Goal: Task Accomplishment & Management: Manage account settings

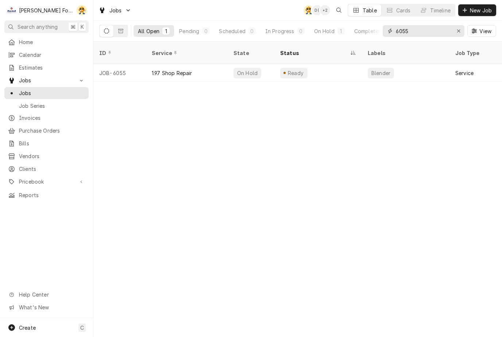
click at [440, 30] on input "6055" at bounding box center [423, 31] width 55 height 12
click at [457, 31] on icon "Erase input" at bounding box center [459, 30] width 4 height 5
type input "7117"
click at [153, 69] on div "1.0 Break-Fix" at bounding box center [167, 73] width 31 height 8
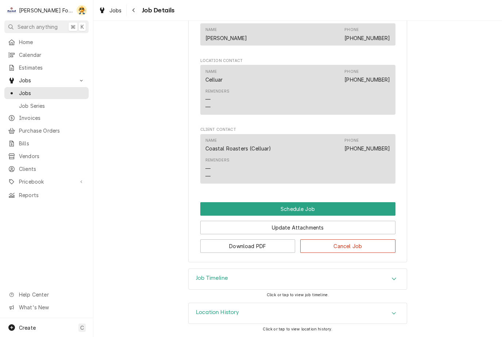
scroll to position [411, 0]
click at [241, 206] on button "Schedule Job" at bounding box center [297, 209] width 195 height 13
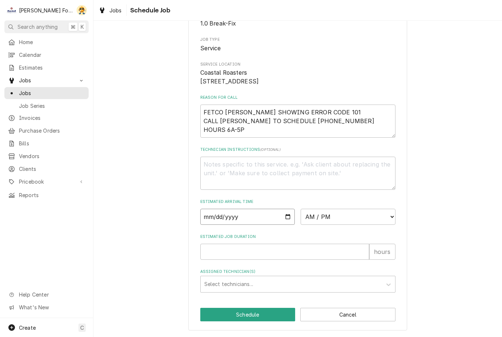
click at [280, 213] on input "Date" at bounding box center [247, 217] width 95 height 16
type input "2025-08-27"
type textarea "x"
type input "2025-08-29"
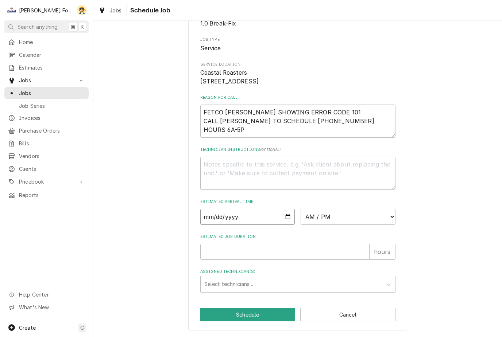
type textarea "x"
click at [355, 216] on select "AM / PM 6:00 AM 6:15 AM 6:30 AM 6:45 AM 7:00 AM 7:15 AM 7:30 AM 7:45 AM 8:00 AM…" at bounding box center [348, 217] width 95 height 16
select select "09:00:00"
type textarea "x"
click at [301, 249] on input "Estimated Job Duration" at bounding box center [284, 252] width 169 height 16
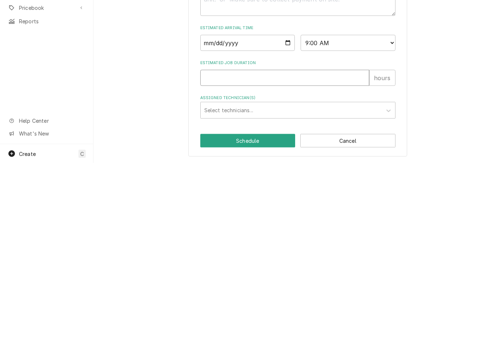
type input "1"
type textarea "x"
type input "1"
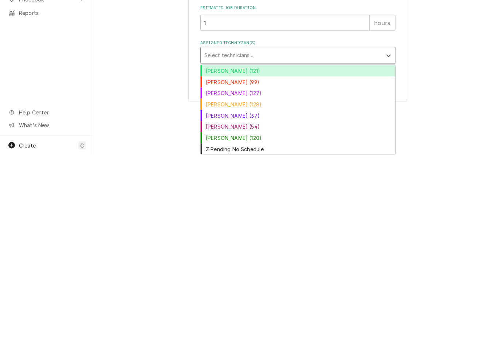
click at [221, 304] on div "Luis (54)" at bounding box center [298, 309] width 194 height 11
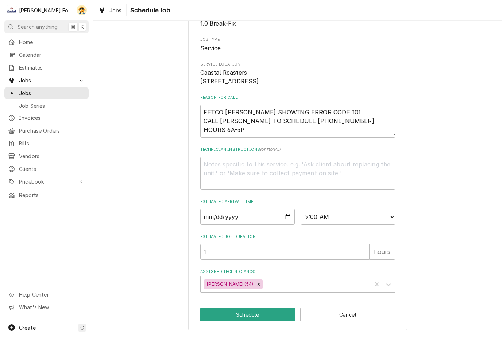
click at [268, 310] on button "Schedule" at bounding box center [247, 314] width 95 height 13
type textarea "x"
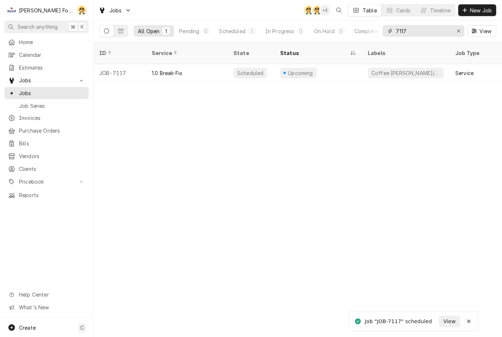
click at [418, 28] on input "7117" at bounding box center [423, 31] width 55 height 12
type input "7"
type input "6667"
click at [374, 69] on div "Warmer" at bounding box center [381, 73] width 20 height 8
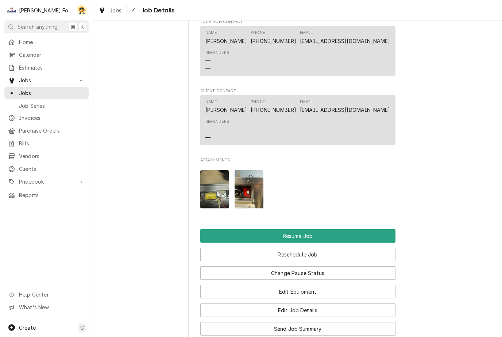
scroll to position [772, 0]
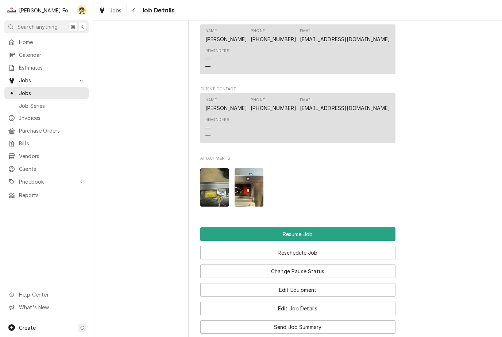
click at [333, 246] on button "Reschedule Job" at bounding box center [297, 252] width 195 height 13
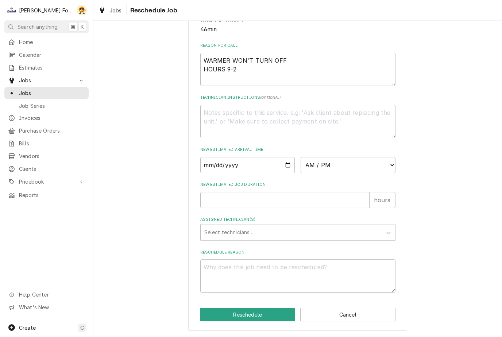
scroll to position [205, 0]
click at [269, 163] on input "Date" at bounding box center [247, 165] width 95 height 16
type input "2025-08-27"
type textarea "x"
type input "2025-08-28"
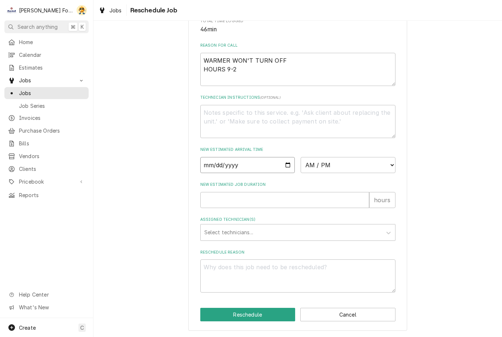
type textarea "x"
click at [361, 171] on select "AM / PM 6:00 AM 6:15 AM 6:30 AM 6:45 AM 7:00 AM 7:15 AM 7:30 AM 7:45 AM 8:00 AM…" at bounding box center [348, 165] width 95 height 16
select select "10:30:00"
type textarea "x"
click at [306, 200] on input "New Estimated Job Duration" at bounding box center [284, 200] width 169 height 16
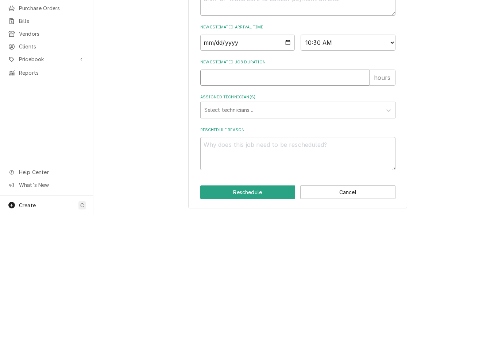
type input "1"
type textarea "x"
type input "1.5"
type textarea "x"
type input "1.5"
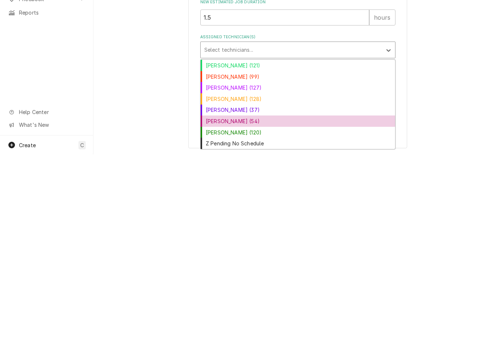
click at [228, 298] on div "[PERSON_NAME] (54)" at bounding box center [298, 303] width 194 height 11
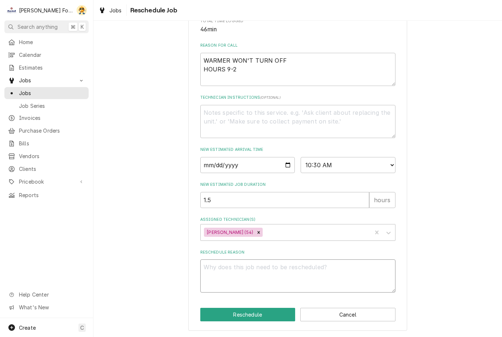
click at [257, 271] on textarea "Reschedule Reason" at bounding box center [297, 276] width 195 height 33
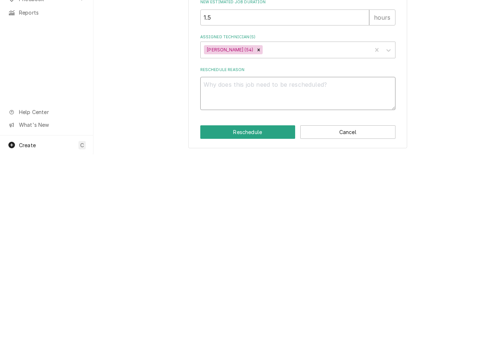
type textarea "x"
type textarea "Pa"
type textarea "x"
type textarea "Par"
type textarea "x"
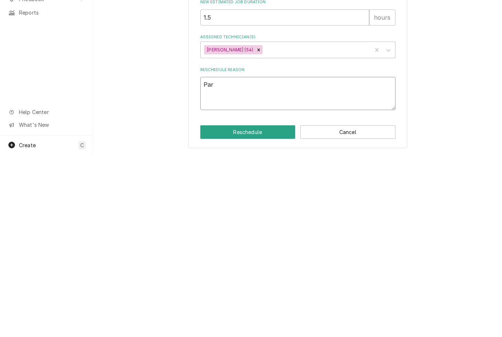
type textarea "Part"
type textarea "x"
type textarea "Parts"
type textarea "x"
type textarea "Parts"
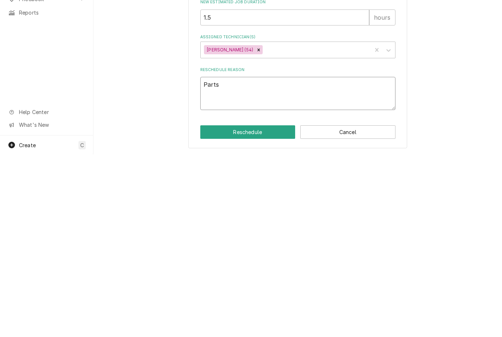
type textarea "x"
type textarea "Parts i"
type textarea "x"
type textarea "Parts in"
click at [267, 308] on button "Reschedule" at bounding box center [247, 314] width 95 height 13
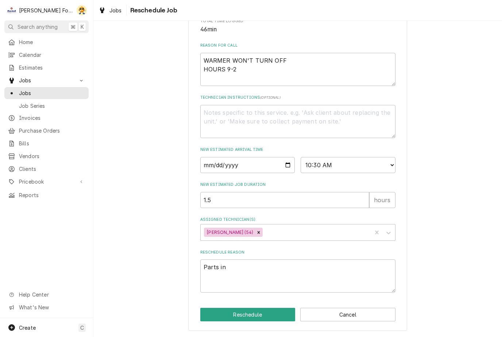
type textarea "x"
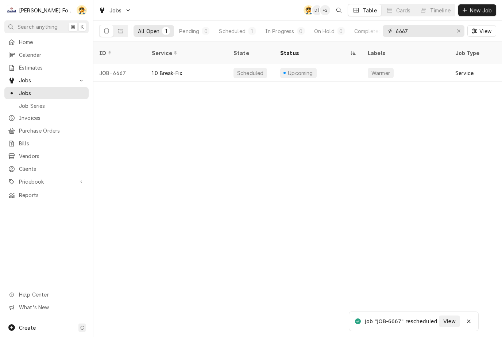
click at [463, 30] on button "Erase input" at bounding box center [459, 31] width 12 height 12
type input "6194"
click at [298, 69] on div "Parts on Van" at bounding box center [304, 73] width 34 height 8
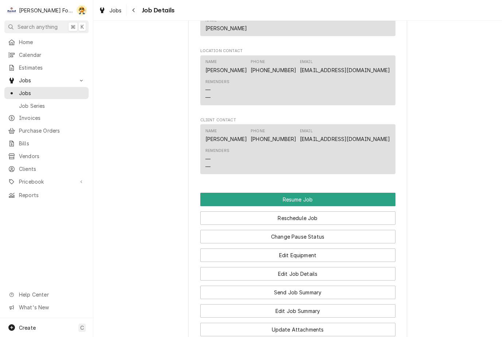
scroll to position [859, 0]
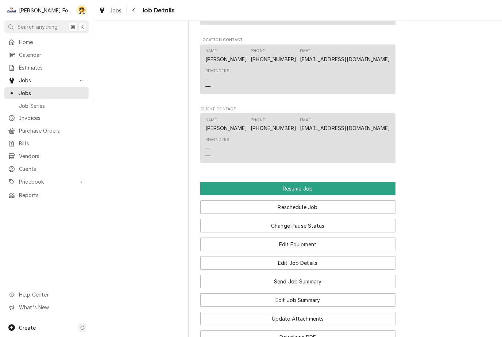
click at [323, 201] on button "Reschedule Job" at bounding box center [297, 207] width 195 height 13
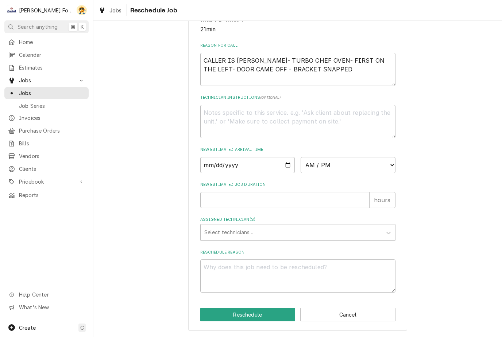
scroll to position [205, 0]
click at [279, 165] on input "Date" at bounding box center [247, 165] width 95 height 16
type input "[DATE]"
type textarea "x"
type input "[DATE]"
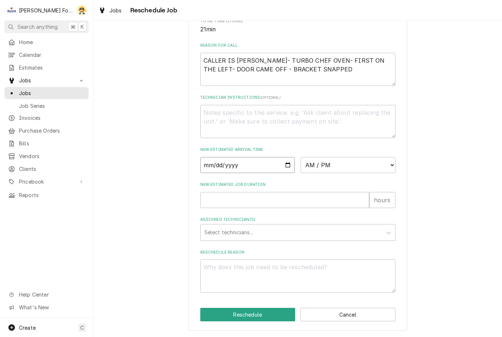
type textarea "x"
click at [366, 167] on select "AM / PM 6:00 AM 6:15 AM 6:30 AM 6:45 AM 7:00 AM 7:15 AM 7:30 AM 7:45 AM 8:00 AM…" at bounding box center [348, 165] width 95 height 16
select select "12:30:00"
type textarea "x"
click at [313, 197] on input "New Estimated Job Duration" at bounding box center [284, 200] width 169 height 16
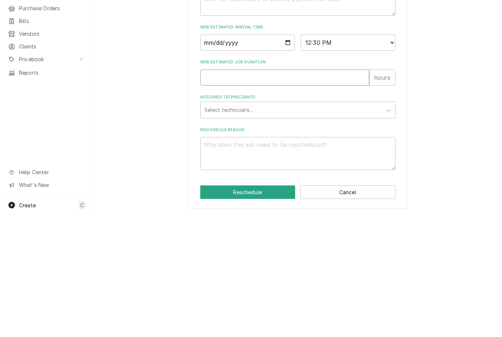
type input "1"
type textarea "x"
type input "1"
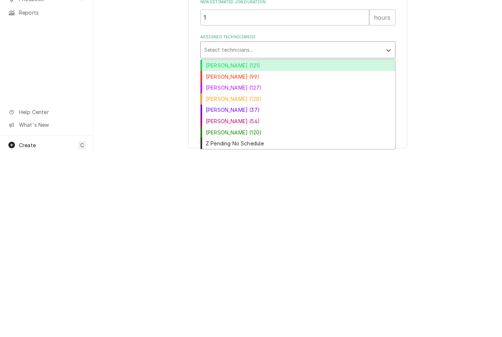
click at [242, 298] on div "[PERSON_NAME] (54)" at bounding box center [298, 303] width 194 height 11
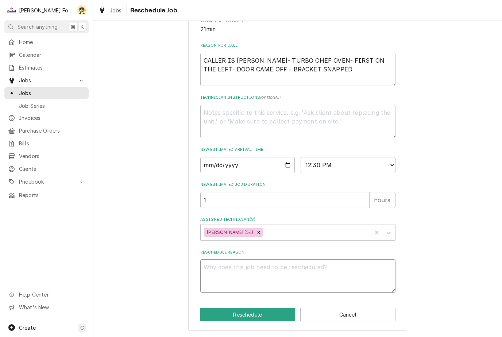
click at [253, 262] on textarea "Reschedule Reason" at bounding box center [297, 276] width 195 height 33
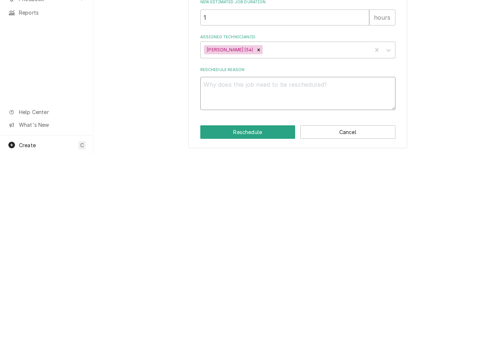
type textarea "x"
type textarea "P"
type textarea "x"
type textarea "Par"
type textarea "x"
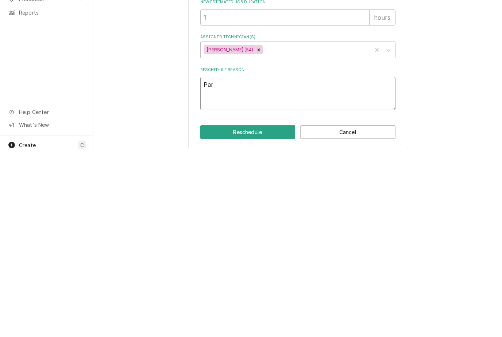
type textarea "Part"
type textarea "x"
type textarea "Parts"
type textarea "x"
type textarea "Parts"
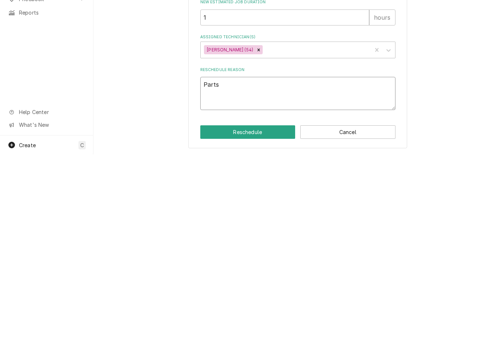
type textarea "x"
type textarea "Parts in"
type textarea "x"
type textarea "Parts in"
click at [262, 308] on button "Reschedule" at bounding box center [247, 314] width 95 height 13
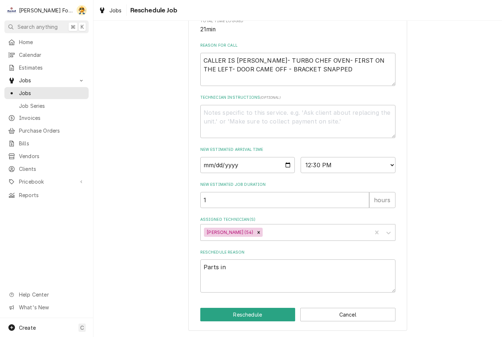
type textarea "x"
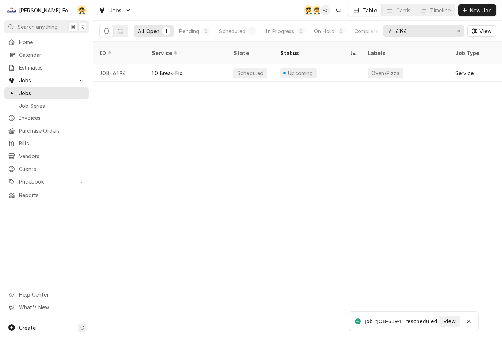
click at [435, 7] on div "Timeline" at bounding box center [440, 11] width 20 height 8
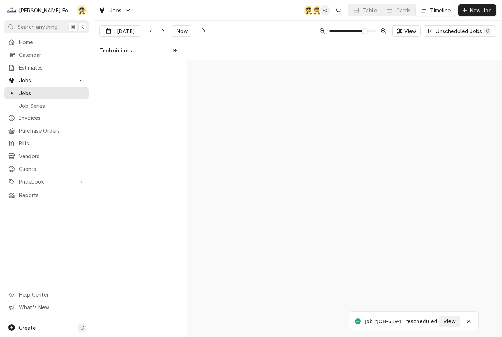
scroll to position [0, 6236]
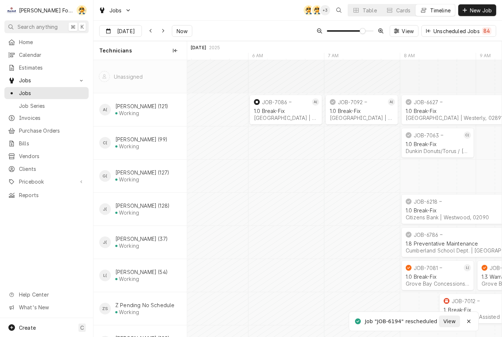
click at [185, 32] on span "Now" at bounding box center [182, 31] width 14 height 8
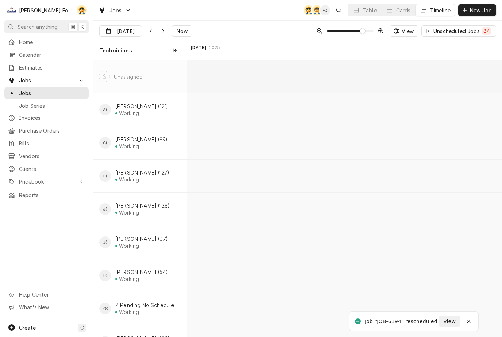
scroll to position [0, 8745]
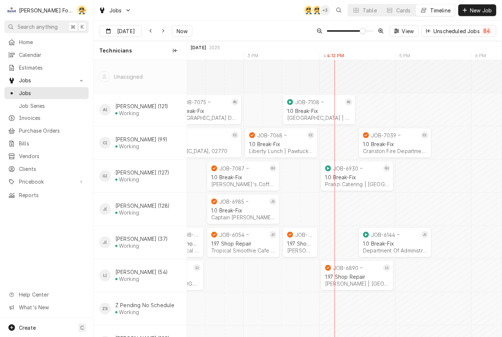
click at [162, 27] on div "Dynamic Content Wrapper" at bounding box center [162, 30] width 7 height 7
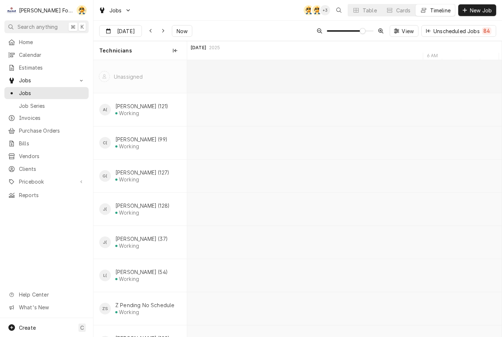
scroll to position [0, 9943]
type input "[DATE]"
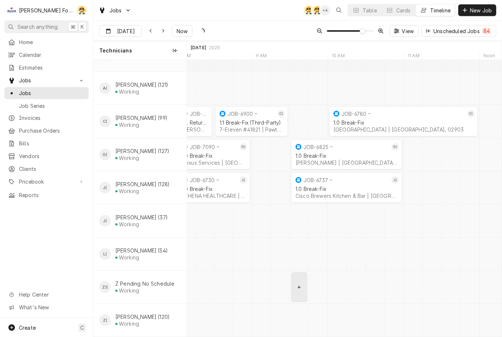
scroll to position [0, 10015]
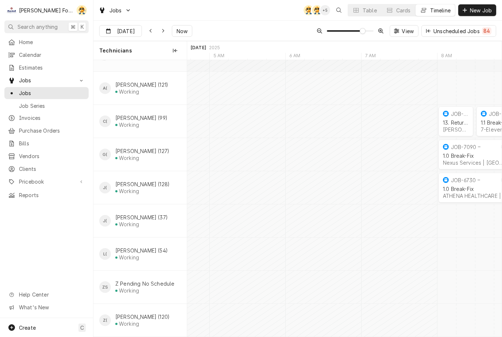
click at [363, 11] on div "Table" at bounding box center [370, 11] width 14 height 8
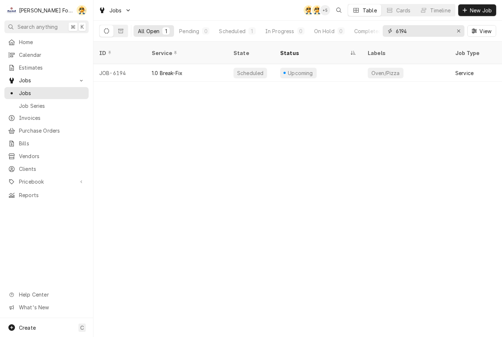
click at [455, 31] on div "Erase input" at bounding box center [458, 30] width 7 height 7
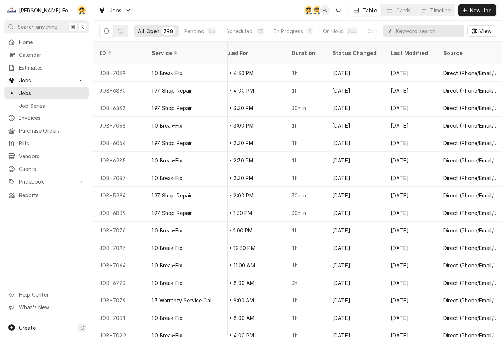
click at [417, 51] on div "Last Modified" at bounding box center [411, 53] width 50 height 20
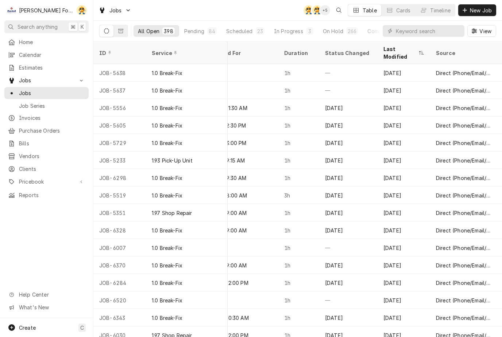
click at [418, 47] on div "Last Modified" at bounding box center [404, 53] width 50 height 20
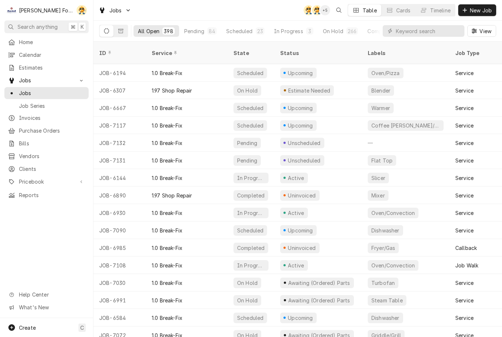
click at [436, 15] on button "Timeline" at bounding box center [434, 10] width 39 height 12
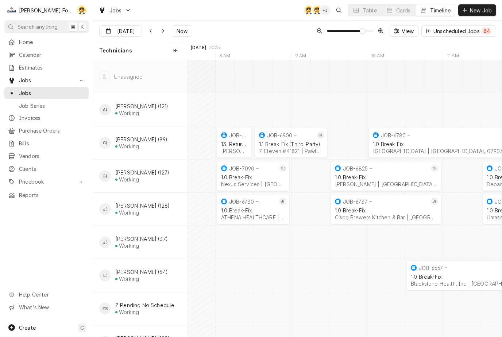
click at [358, 8] on div "Dynamic Content Wrapper" at bounding box center [355, 10] width 7 height 7
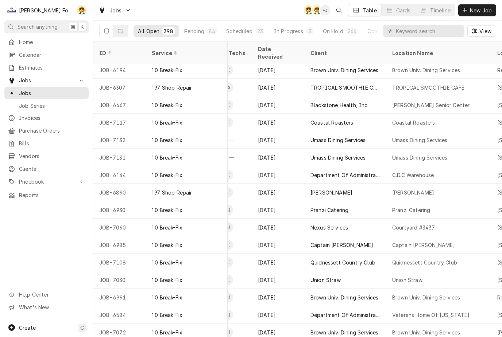
click at [406, 119] on div "Coastal Roasters" at bounding box center [413, 123] width 43 height 8
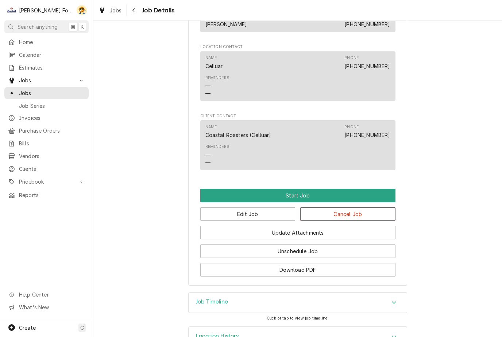
scroll to position [504, 0]
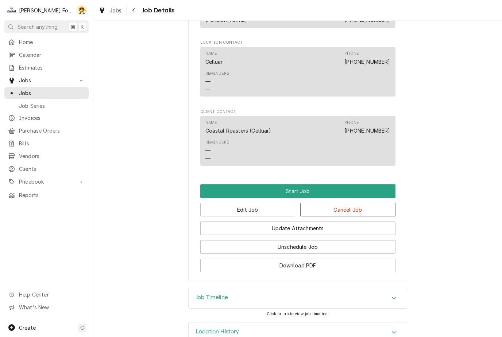
click at [280, 206] on button "Edit Job" at bounding box center [247, 209] width 95 height 13
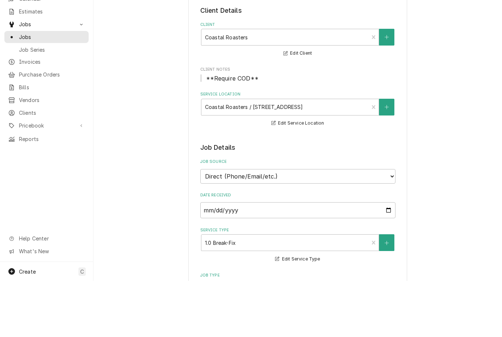
type textarea "x"
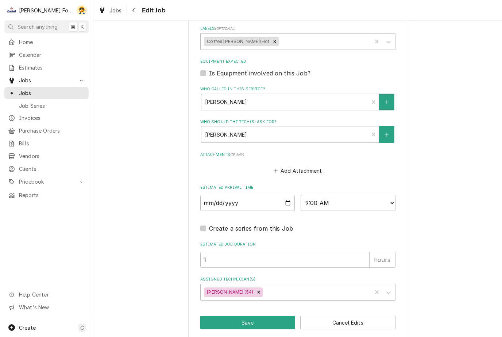
scroll to position [475, 0]
click at [285, 196] on input "2025-08-29" at bounding box center [247, 204] width 95 height 16
type input "2025-08-28"
click at [278, 317] on button "Save" at bounding box center [247, 323] width 95 height 13
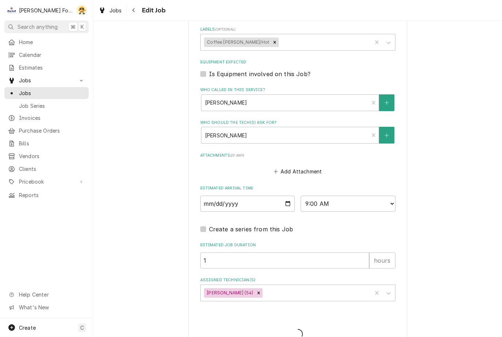
type textarea "x"
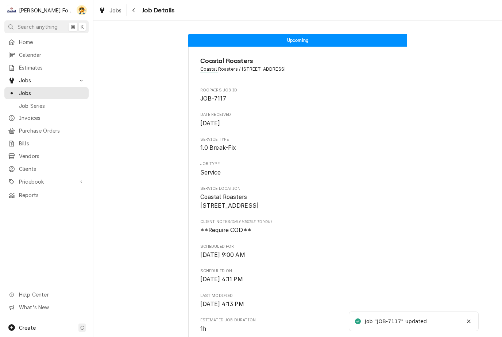
click at [18, 89] on div "Jobs" at bounding box center [46, 93] width 77 height 8
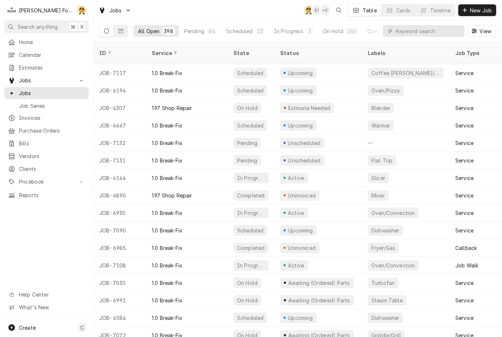
click at [427, 11] on button "Timeline" at bounding box center [434, 10] width 39 height 12
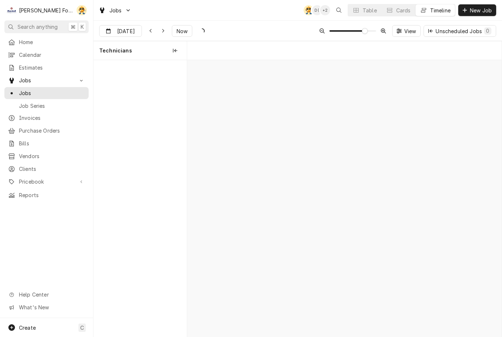
scroll to position [0, 6250]
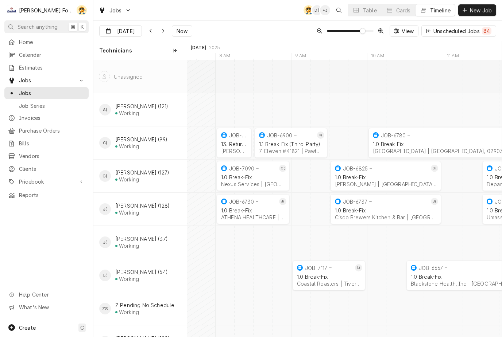
click at [363, 11] on div "Table" at bounding box center [370, 11] width 14 height 8
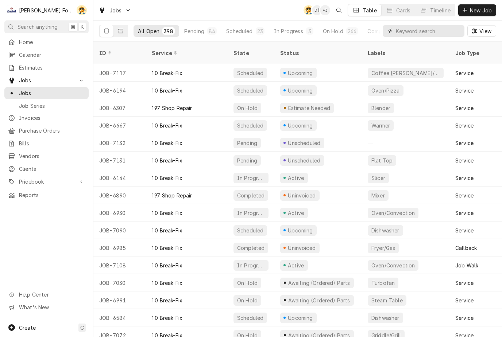
click at [402, 35] on input "Dynamic Content Wrapper" at bounding box center [428, 31] width 65 height 12
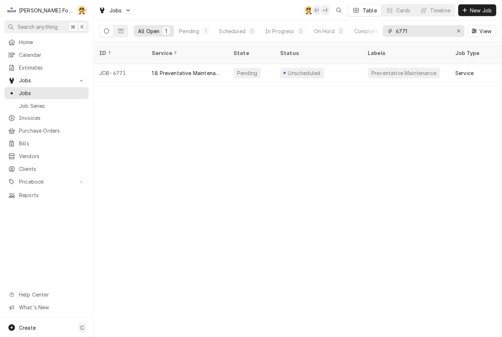
type input "6771"
click at [291, 69] on div "Unscheduled" at bounding box center [304, 73] width 34 height 8
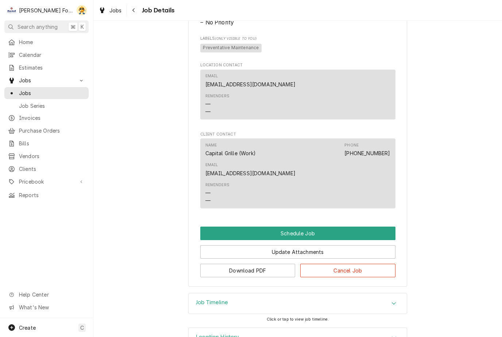
scroll to position [600, 0]
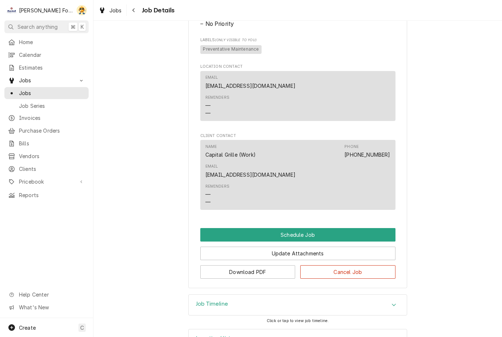
click at [318, 228] on button "Schedule Job" at bounding box center [297, 234] width 195 height 13
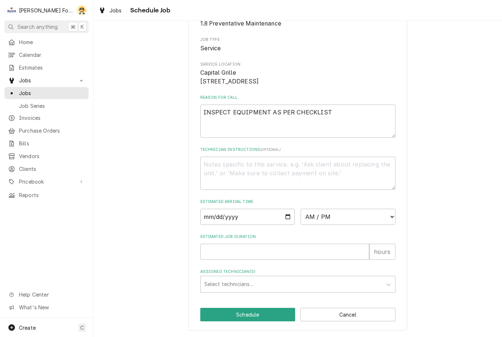
scroll to position [81, 0]
click at [268, 214] on input "Date" at bounding box center [247, 217] width 95 height 16
type input "2025-08-27"
type textarea "x"
click at [276, 220] on input "2025-08-27" at bounding box center [247, 217] width 95 height 16
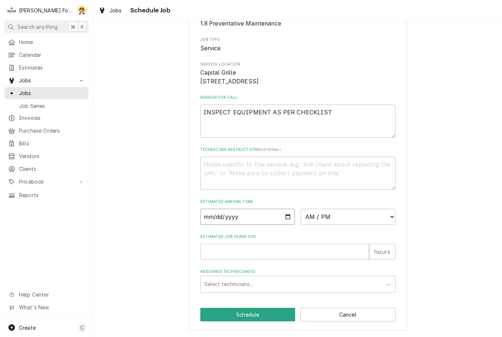
type input "2025-08-28"
type textarea "x"
click at [164, 218] on div "Please provide some additional details to schedule this job. Roopairs Job ID JO…" at bounding box center [297, 145] width 409 height 383
click at [374, 216] on select "AM / PM 6:00 AM 6:15 AM 6:30 AM 6:45 AM 7:00 AM 7:15 AM 7:30 AM 7:45 AM 8:00 AM…" at bounding box center [348, 217] width 95 height 16
select select "08:00:00"
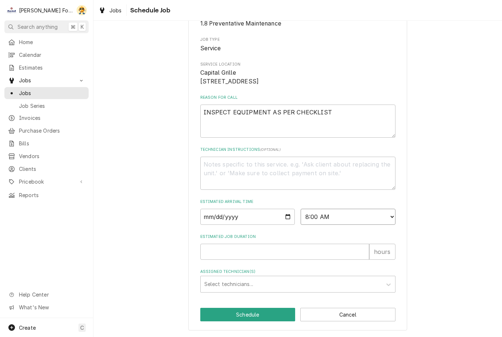
type textarea "x"
click at [309, 253] on input "Estimated Job Duration" at bounding box center [284, 252] width 169 height 16
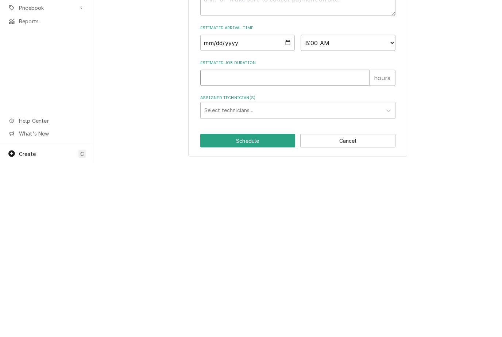
type input "1"
type textarea "x"
type input "1"
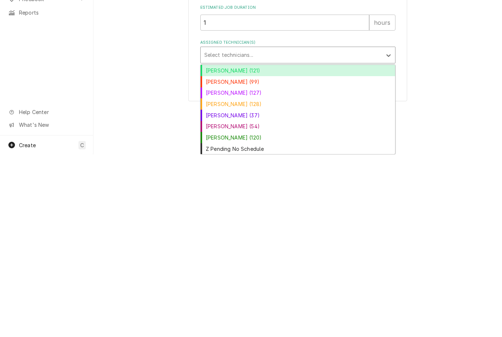
scroll to position [128, 0]
click at [262, 293] on div "[PERSON_NAME] (37)" at bounding box center [298, 298] width 194 height 11
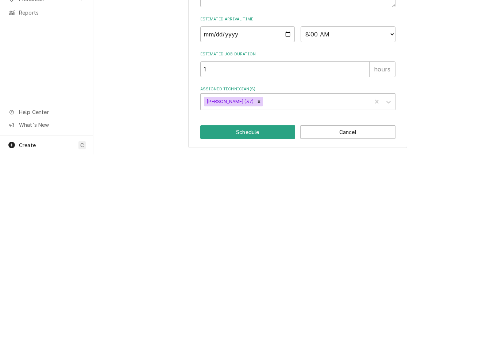
scroll to position [81, 0]
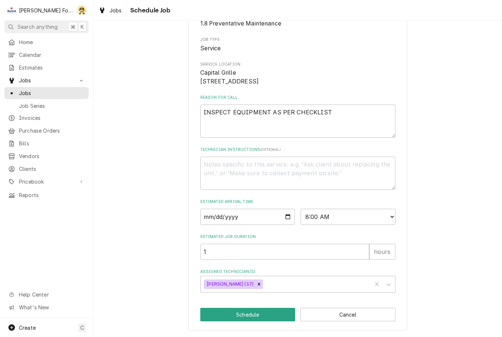
click at [275, 310] on button "Schedule" at bounding box center [247, 314] width 95 height 13
type textarea "x"
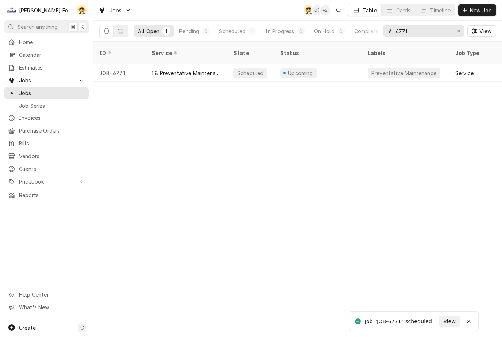
click at [432, 32] on input "6771" at bounding box center [423, 31] width 55 height 12
click at [453, 30] on button "Erase input" at bounding box center [459, 31] width 12 height 12
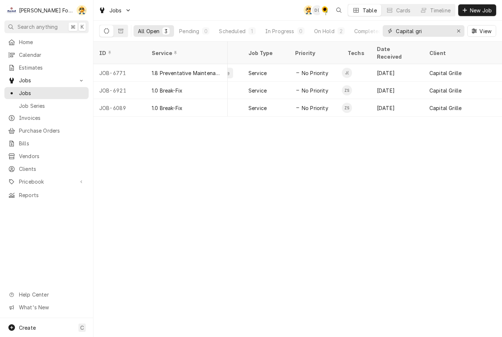
scroll to position [0, 208]
type input "Capital gri"
click at [446, 104] on div "Capital Grille" at bounding box center [445, 108] width 32 height 8
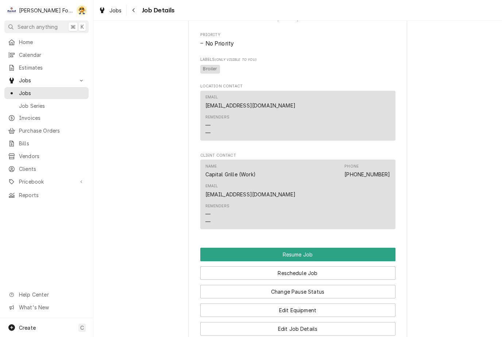
scroll to position [827, 0]
click at [349, 266] on button "Reschedule Job" at bounding box center [297, 272] width 195 height 13
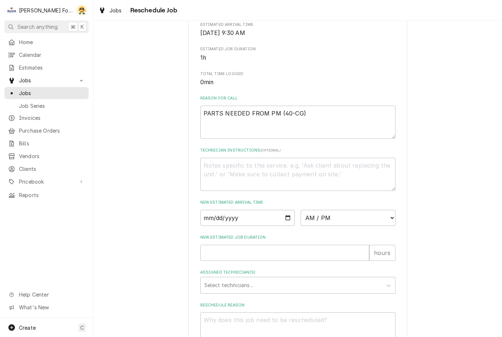
scroll to position [159, 0]
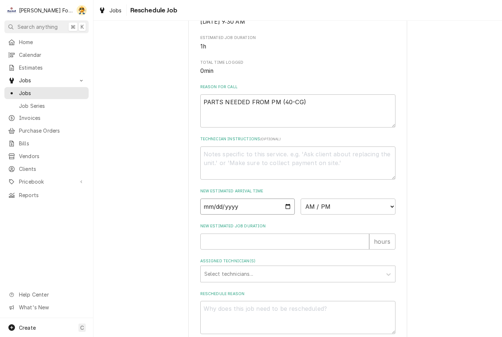
click at [274, 209] on input "Date" at bounding box center [247, 207] width 95 height 16
type input "[DATE]"
type textarea "x"
type input "[DATE]"
type textarea "x"
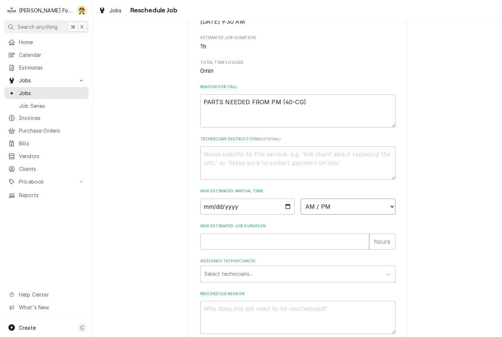
click at [370, 215] on select "AM / PM 6:00 AM 6:15 AM 6:30 AM 6:45 AM 7:00 AM 7:15 AM 7:30 AM 7:45 AM 8:00 AM…" at bounding box center [348, 207] width 95 height 16
select select "09:00:00"
type textarea "x"
click at [297, 246] on input "New Estimated Job Duration" at bounding box center [284, 242] width 169 height 16
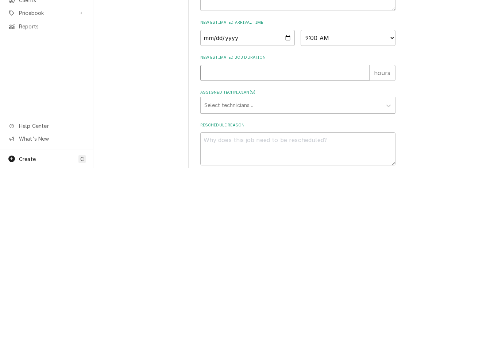
type input "1"
type textarea "x"
type input "1"
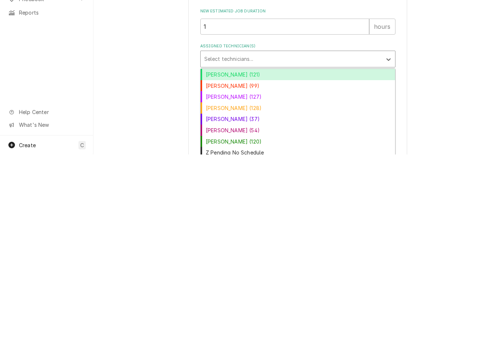
scroll to position [203, 0]
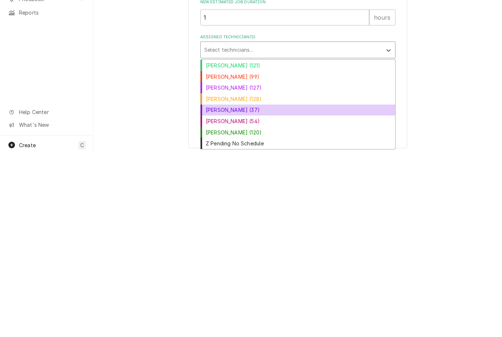
click at [262, 287] on div "[PERSON_NAME] (37)" at bounding box center [298, 292] width 194 height 11
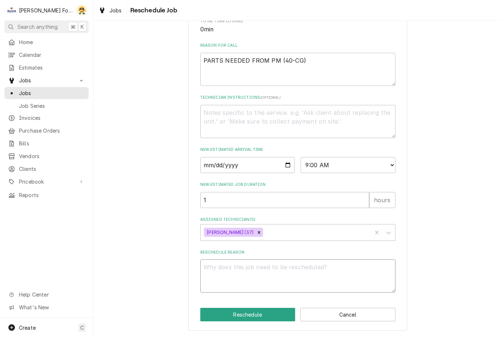
click at [279, 271] on textarea "Reschedule Reason" at bounding box center [297, 276] width 195 height 33
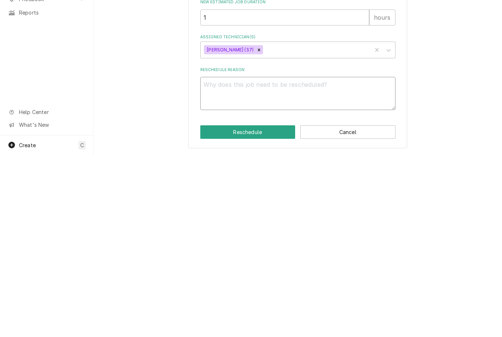
type textarea "x"
type textarea "Pa"
type textarea "x"
type textarea "Par"
type textarea "x"
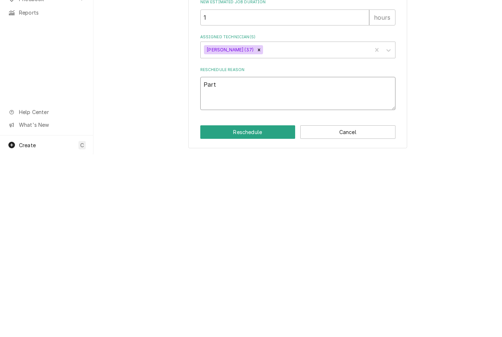
type textarea "Parts"
type textarea "x"
type textarea "Parts"
type textarea "x"
type textarea "Parts i"
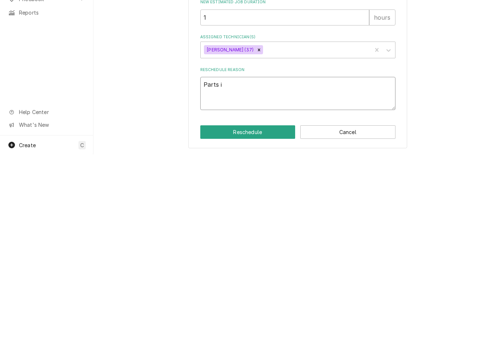
type textarea "x"
type textarea "Parts in"
type textarea "x"
type textarea "Parts in"
click at [273, 308] on button "Reschedule" at bounding box center [247, 314] width 95 height 13
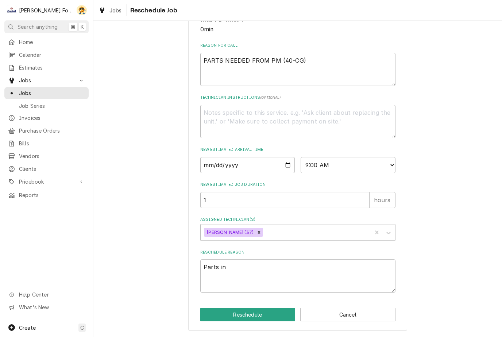
type textarea "x"
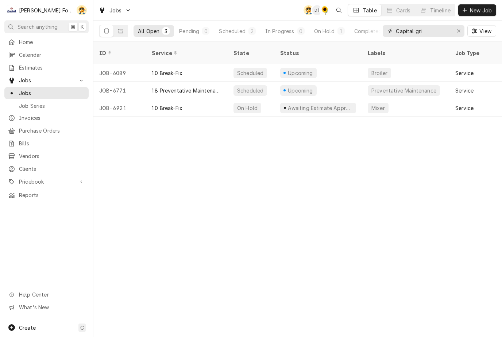
click at [456, 31] on div "Erase input" at bounding box center [458, 30] width 7 height 7
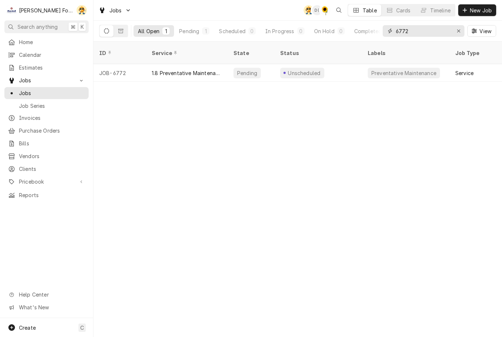
type input "6772"
click at [274, 66] on div "Pending" at bounding box center [251, 73] width 47 height 18
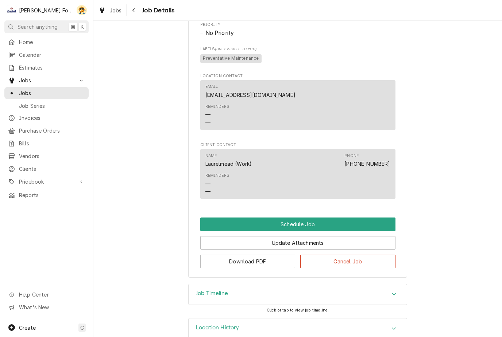
scroll to position [968, 0]
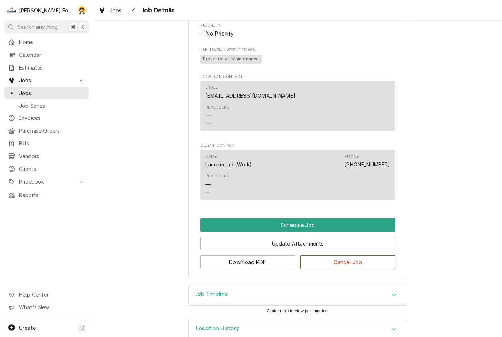
click at [322, 218] on button "Schedule Job" at bounding box center [297, 224] width 195 height 13
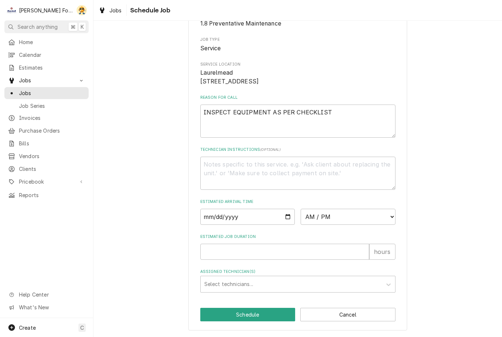
scroll to position [81, 0]
click at [278, 215] on input "Date" at bounding box center [247, 217] width 95 height 16
type input "[DATE]"
type textarea "x"
type input "[DATE]"
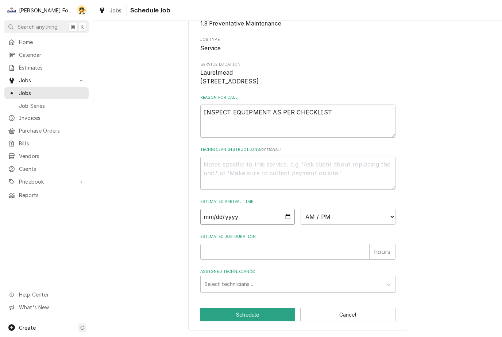
type textarea "x"
click at [368, 218] on select "AM / PM 6:00 AM 6:15 AM 6:30 AM 6:45 AM 7:00 AM 7:15 AM 7:30 AM 7:45 AM 8:00 AM…" at bounding box center [348, 217] width 95 height 16
select select "10:30:00"
type textarea "x"
click at [302, 254] on input "Estimated Job Duration" at bounding box center [284, 252] width 169 height 16
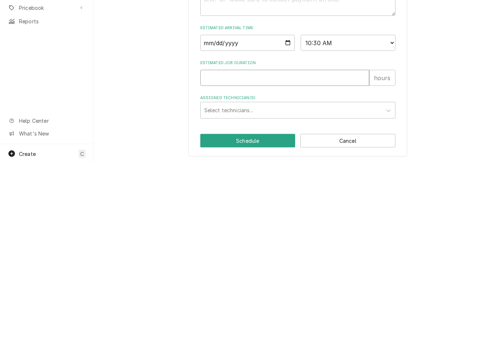
type input "1"
type textarea "x"
type input "1"
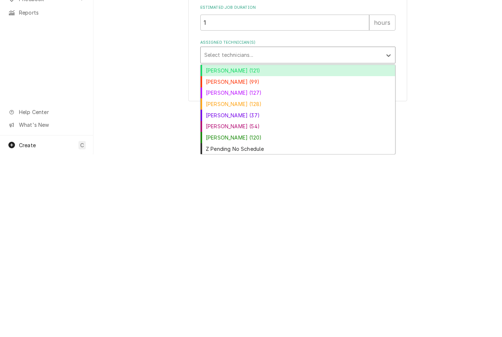
click at [251, 293] on div "[PERSON_NAME] (37)" at bounding box center [298, 298] width 194 height 11
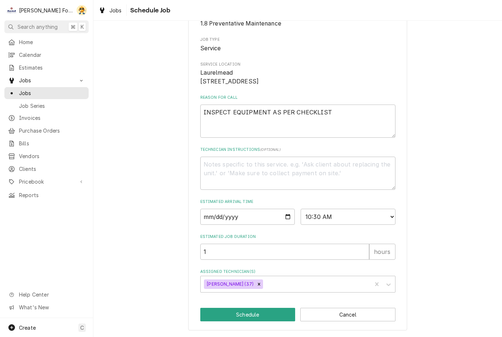
click at [277, 315] on button "Schedule" at bounding box center [247, 314] width 95 height 13
type textarea "x"
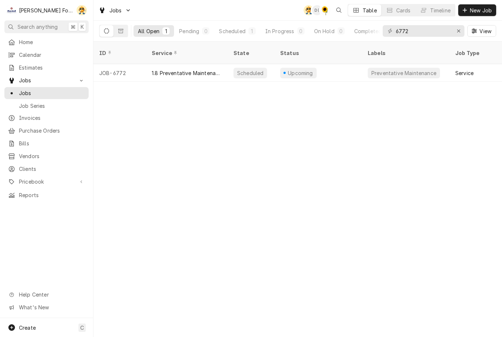
click at [430, 8] on div "Timeline" at bounding box center [440, 11] width 20 height 8
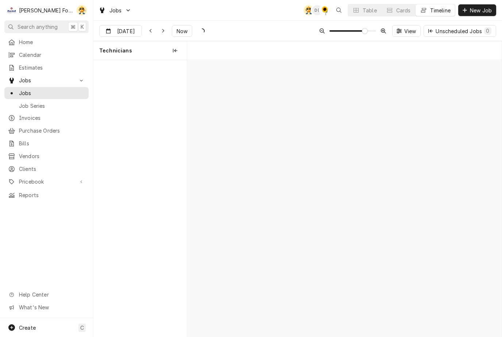
scroll to position [0, 6250]
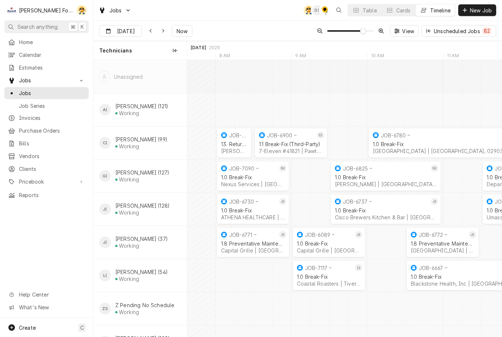
click at [373, 8] on div "Table" at bounding box center [370, 11] width 14 height 8
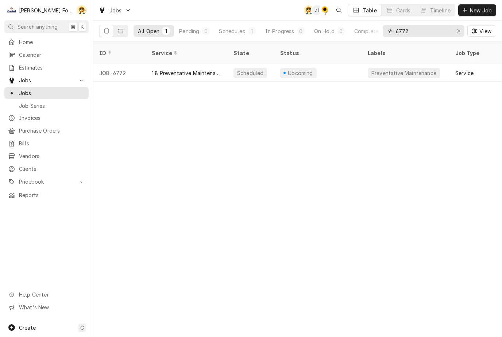
click at [444, 31] on input "6772" at bounding box center [423, 31] width 55 height 12
click at [460, 28] on div "Erase input" at bounding box center [458, 30] width 7 height 7
type input "6847"
click at [319, 68] on div "Unscheduled" at bounding box center [302, 73] width 44 height 11
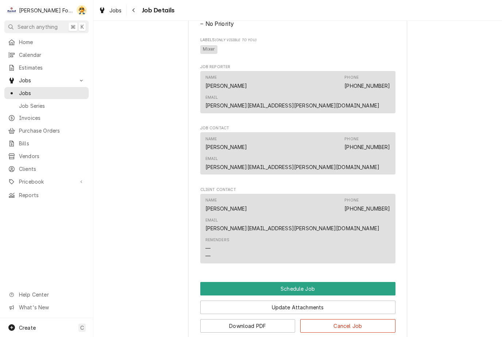
scroll to position [500, 0]
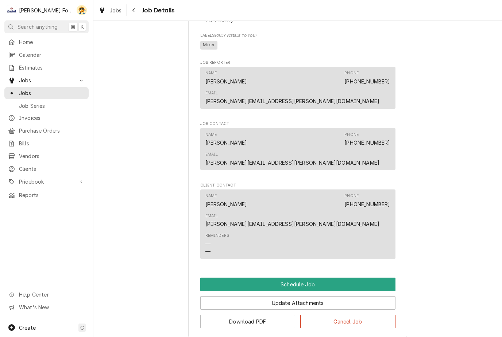
click at [320, 278] on button "Schedule Job" at bounding box center [297, 284] width 195 height 13
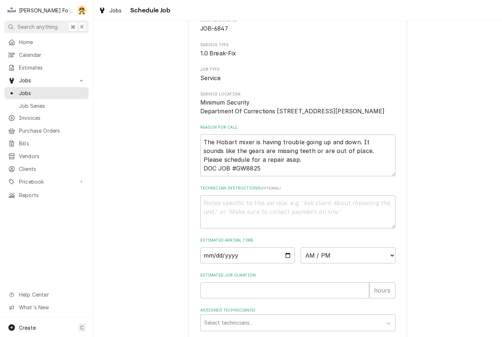
scroll to position [55, 0]
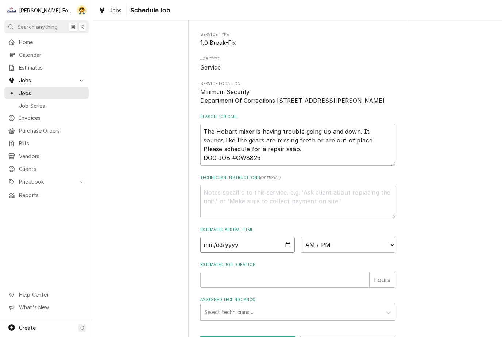
click at [258, 253] on input "Date" at bounding box center [247, 245] width 95 height 16
type input "2025-08-27"
type textarea "x"
type input "2025-08-28"
type textarea "x"
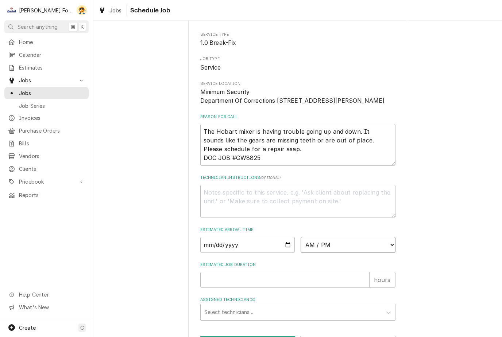
click at [376, 251] on select "AM / PM 6:00 AM 6:15 AM 6:30 AM 6:45 AM 7:00 AM 7:15 AM 7:30 AM 7:45 AM 8:00 AM…" at bounding box center [348, 245] width 95 height 16
select select "08:00:00"
type textarea "x"
click at [294, 288] on input "Estimated Job Duration" at bounding box center [284, 280] width 169 height 16
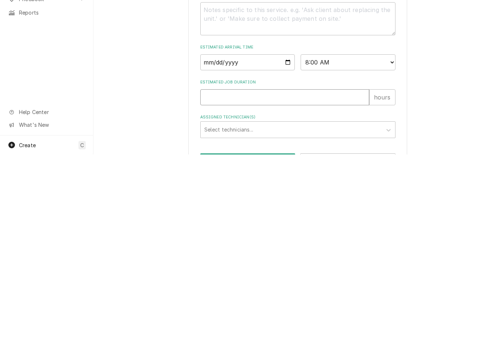
type input "1"
type textarea "x"
type input "1"
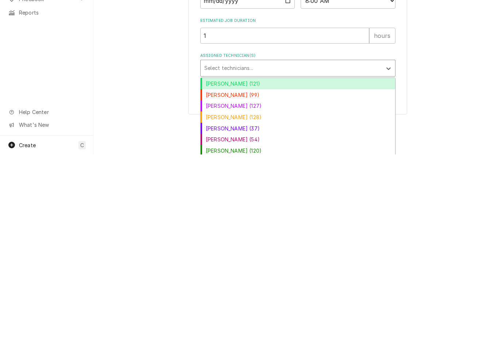
click at [280, 261] on div "[PERSON_NAME] (121)" at bounding box center [298, 266] width 194 height 11
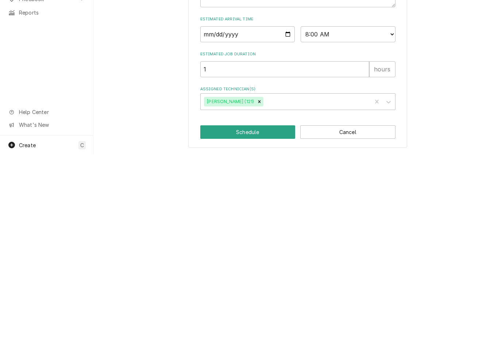
scroll to position [90, 0]
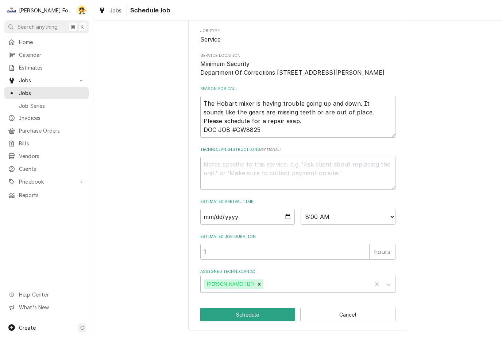
click at [267, 315] on button "Schedule" at bounding box center [247, 314] width 95 height 13
type textarea "x"
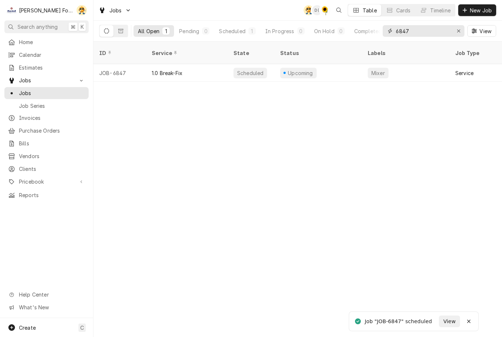
click at [460, 33] on icon "Erase input" at bounding box center [459, 30] width 4 height 5
type input "6865"
click at [273, 64] on div "Pending" at bounding box center [251, 73] width 47 height 18
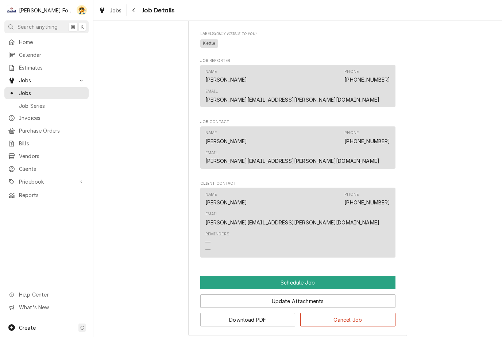
scroll to position [495, 0]
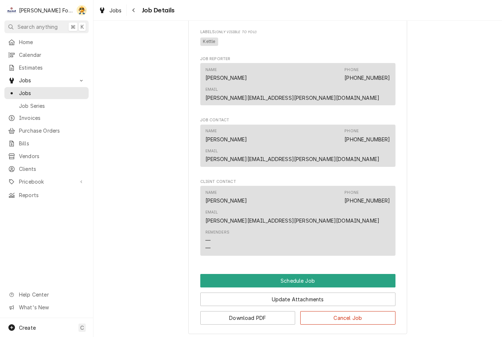
click at [320, 274] on button "Schedule Job" at bounding box center [297, 280] width 195 height 13
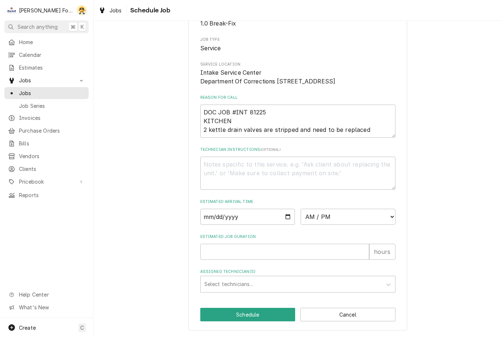
scroll to position [81, 0]
click at [278, 216] on input "Date" at bounding box center [247, 217] width 95 height 16
type input "2025-08-27"
type textarea "x"
type input "2025-08-28"
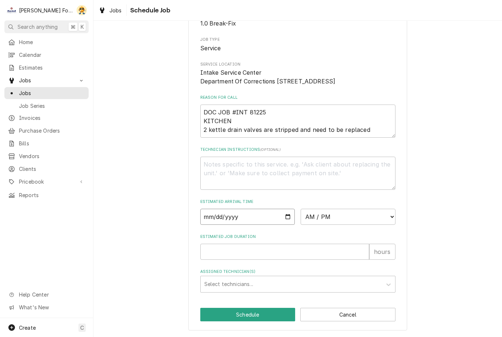
type textarea "x"
click at [369, 215] on select "AM / PM 6:00 AM 6:15 AM 6:30 AM 6:45 AM 7:00 AM 7:15 AM 7:30 AM 7:45 AM 8:00 AM…" at bounding box center [348, 217] width 95 height 16
select select "09:30:00"
type textarea "x"
click at [290, 249] on input "Estimated Job Duration" at bounding box center [284, 252] width 169 height 16
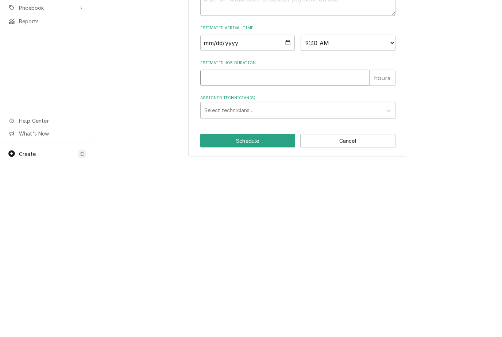
type input "1"
type textarea "x"
type input "1"
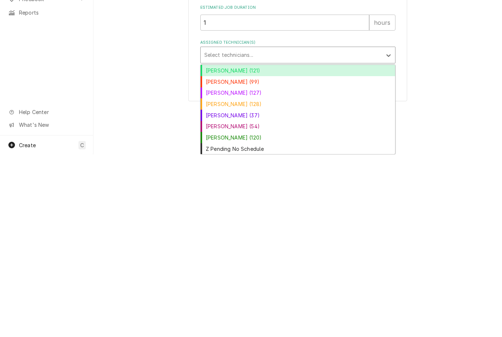
click at [278, 248] on div "Andy Christopoulos (121)" at bounding box center [298, 253] width 194 height 11
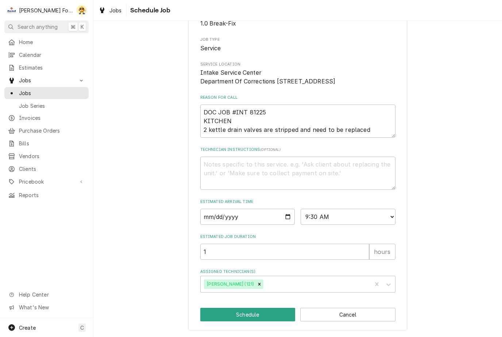
click at [280, 315] on button "Schedule" at bounding box center [247, 314] width 95 height 13
type textarea "x"
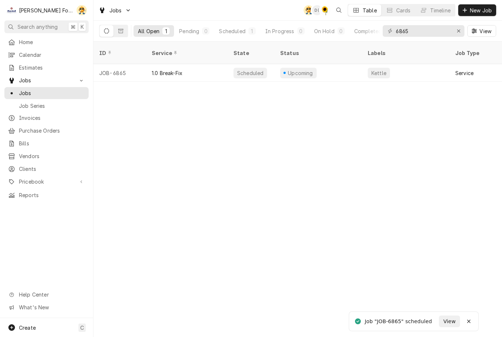
click at [431, 22] on div "6865 View" at bounding box center [439, 31] width 113 height 20
click at [461, 30] on div "Erase input" at bounding box center [458, 30] width 7 height 7
type input "7122"
click at [264, 66] on div "Pending" at bounding box center [251, 73] width 47 height 18
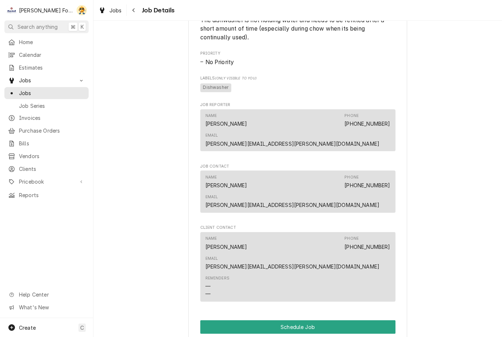
scroll to position [484, 0]
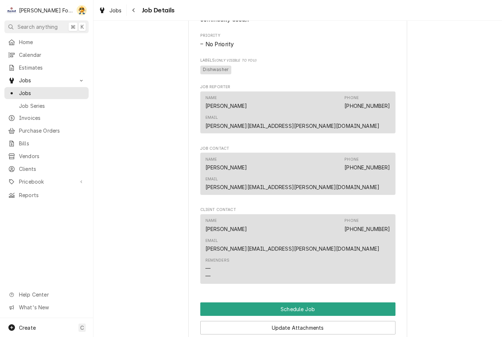
click at [309, 303] on button "Schedule Job" at bounding box center [297, 309] width 195 height 13
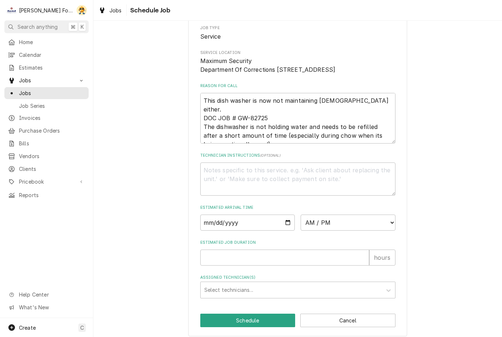
scroll to position [87, 0]
click at [264, 229] on input "Date" at bounding box center [247, 222] width 95 height 16
type input "2025-08-27"
type textarea "x"
type input "2025-08-28"
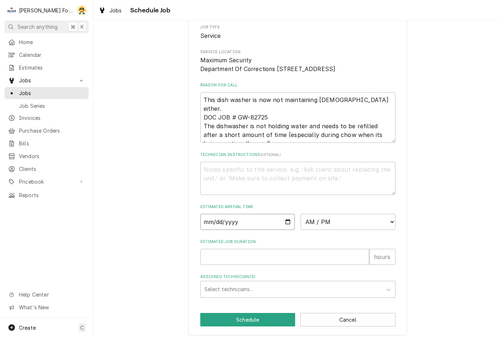
type textarea "x"
click at [371, 230] on select "AM / PM 6:00 AM 6:15 AM 6:30 AM 6:45 AM 7:00 AM 7:15 AM 7:30 AM 7:45 AM 8:00 AM…" at bounding box center [348, 222] width 95 height 16
select select "11:00:00"
type textarea "x"
click at [320, 265] on input "Estimated Job Duration" at bounding box center [284, 257] width 169 height 16
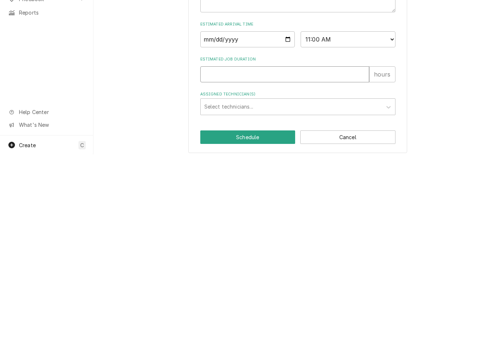
type input "1"
type textarea "x"
type input "1"
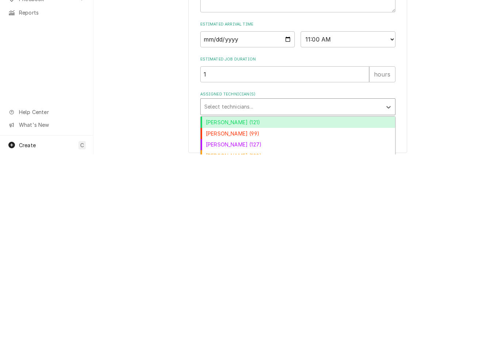
click at [270, 299] on div "[PERSON_NAME] (121)" at bounding box center [298, 304] width 194 height 11
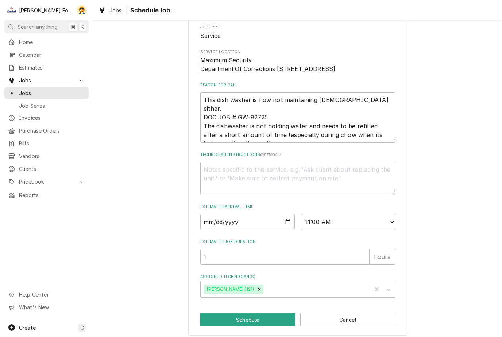
click at [271, 325] on button "Schedule" at bounding box center [247, 319] width 95 height 13
type textarea "x"
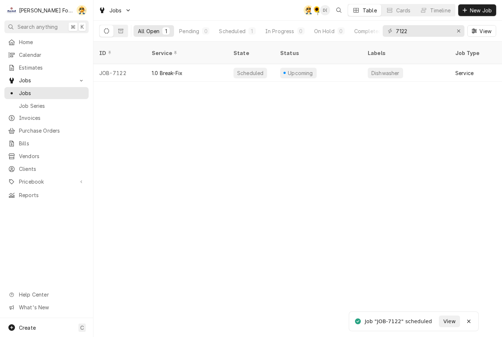
click at [437, 9] on div "Timeline" at bounding box center [440, 11] width 20 height 8
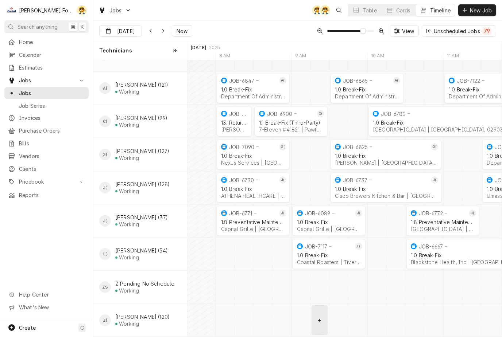
scroll to position [22, 0]
